Goal: Check status: Check status

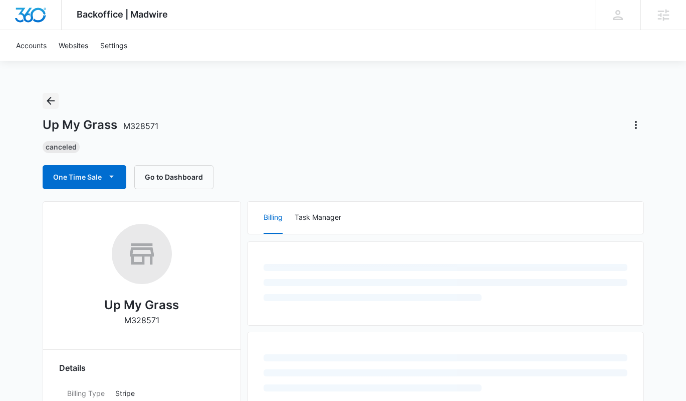
click at [55, 95] on icon "Back" at bounding box center [51, 101] width 12 height 12
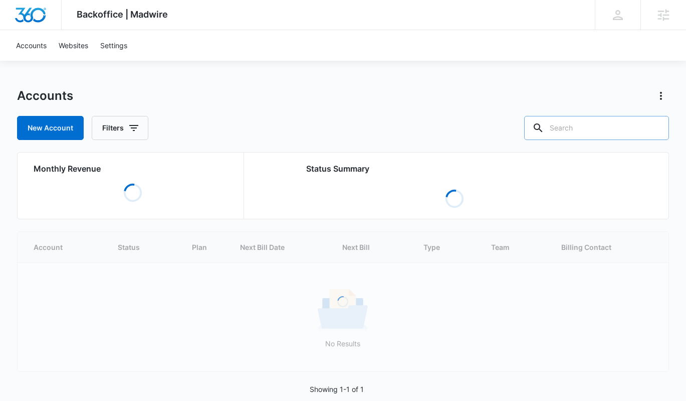
scroll to position [12, 0]
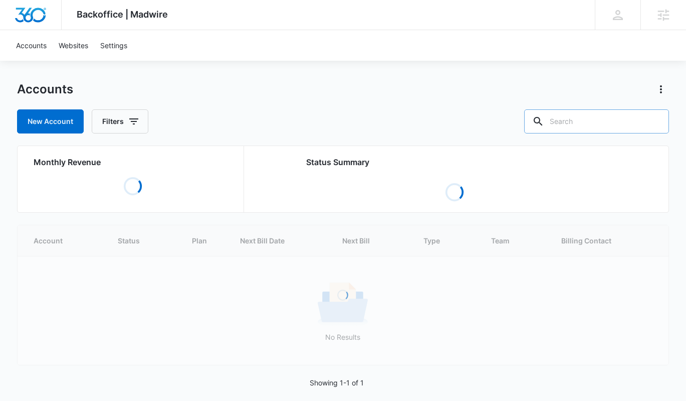
click at [604, 124] on input "text" at bounding box center [597, 121] width 145 height 24
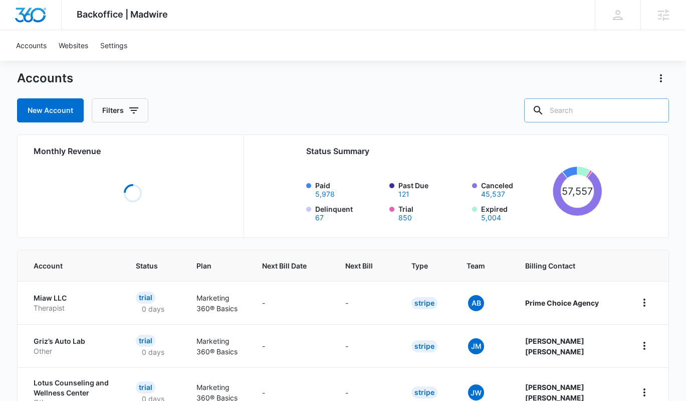
scroll to position [24, 0]
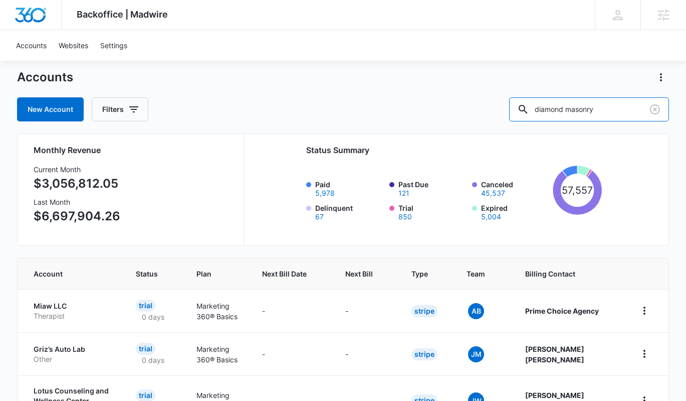
type input "diamond masonry"
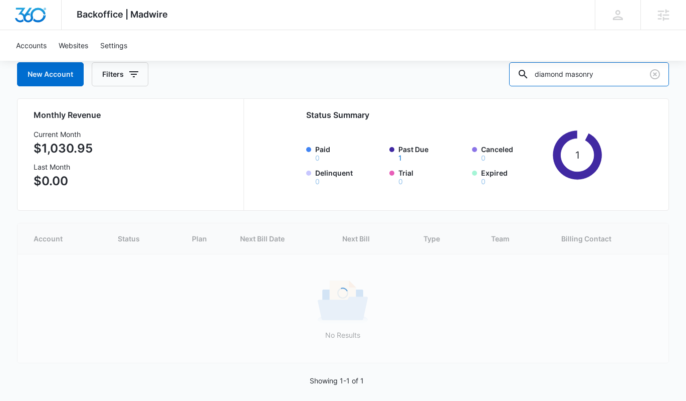
scroll to position [9, 0]
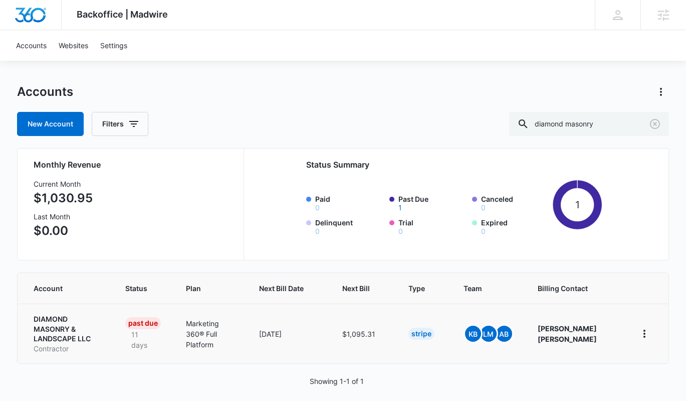
click at [82, 313] on td "DIAMOND MASONRY & LANDSCAPE LLC Contractor" at bounding box center [65, 333] width 95 height 60
click at [86, 320] on p "DIAMOND MASONRY & LANDSCAPE LLC" at bounding box center [67, 329] width 67 height 30
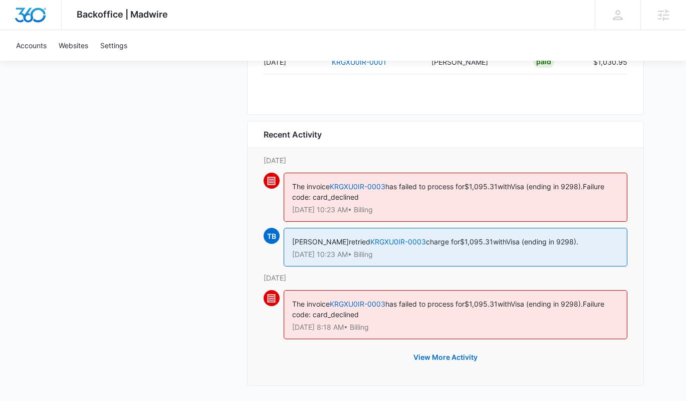
scroll to position [1140, 0]
click at [458, 343] on div "The invoice KRGXU0IR-0003 has failed to process for $1,095.31 with Visa (ending…" at bounding box center [446, 317] width 364 height 55
click at [457, 351] on button "View More Activity" at bounding box center [446, 357] width 84 height 24
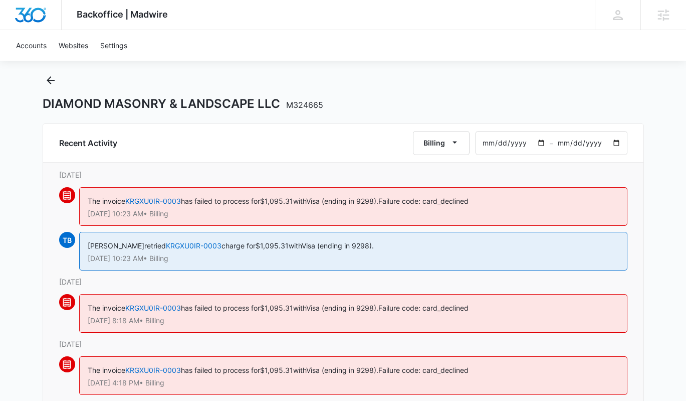
scroll to position [10, 0]
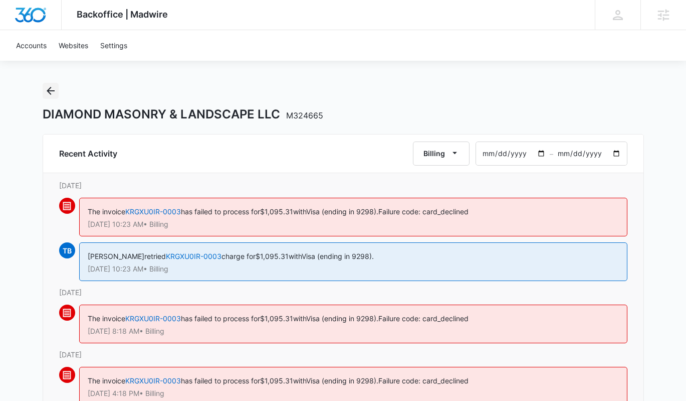
click at [47, 94] on icon "Back" at bounding box center [51, 91] width 12 height 12
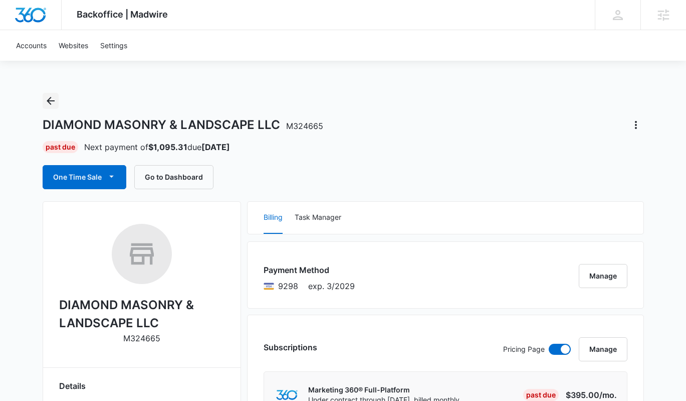
click at [48, 103] on icon "Back" at bounding box center [51, 101] width 12 height 12
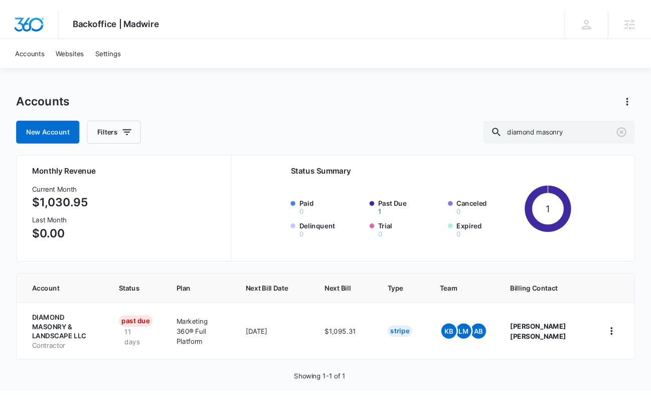
scroll to position [9, 0]
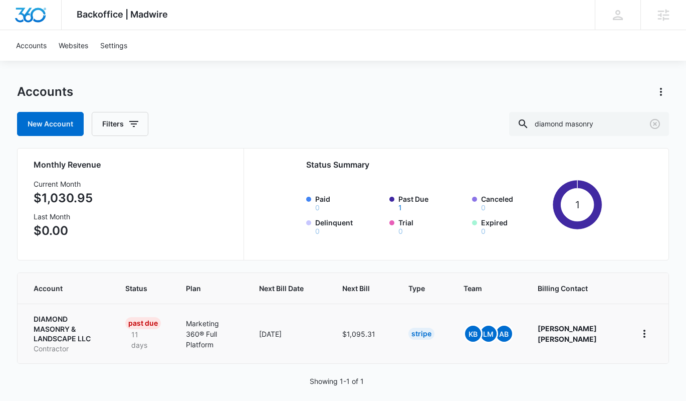
drag, startPoint x: 391, startPoint y: 326, endPoint x: 320, endPoint y: 326, distance: 71.2
click at [320, 326] on tr "DIAMOND MASONRY & LANDSCAPE LLC Contractor Past Due 11 days Marketing 360® Full…" at bounding box center [343, 333] width 651 height 60
click at [284, 69] on div "Backoffice | Madwire Apps Settings [PERSON_NAME] [PERSON_NAME][EMAIL_ADDRESS][P…" at bounding box center [343, 200] width 686 height 419
drag, startPoint x: 391, startPoint y: 324, endPoint x: 351, endPoint y: 325, distance: 39.6
click at [351, 325] on td "$1,095.31" at bounding box center [363, 333] width 66 height 60
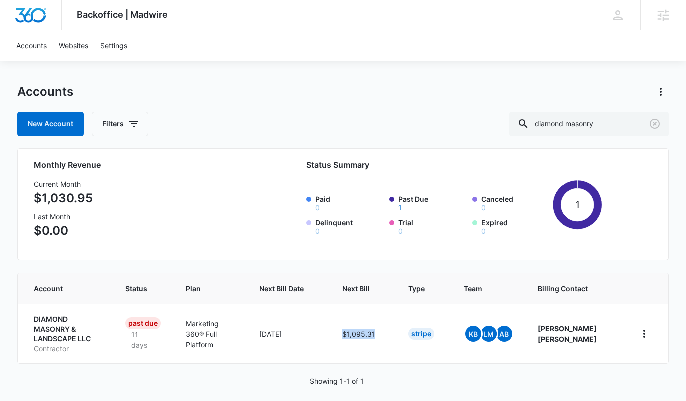
drag, startPoint x: 351, startPoint y: 325, endPoint x: 168, endPoint y: 82, distance: 303.7
click at [397, 327] on td "$1,095.31" at bounding box center [363, 333] width 66 height 60
